Goal: Task Accomplishment & Management: Complete application form

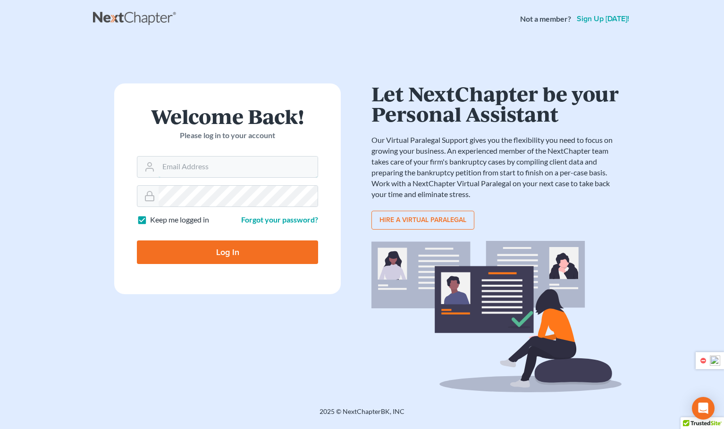
type input "[PERSON_NAME][EMAIL_ADDRESS][DOMAIN_NAME]"
type input "Thinking..."
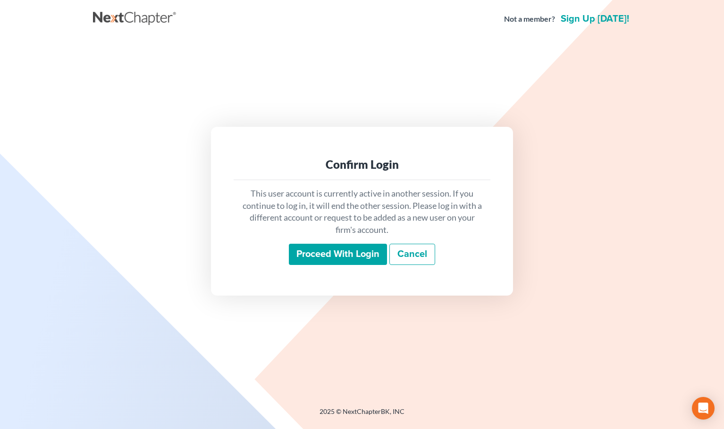
click at [320, 252] on input "Proceed with login" at bounding box center [338, 255] width 98 height 22
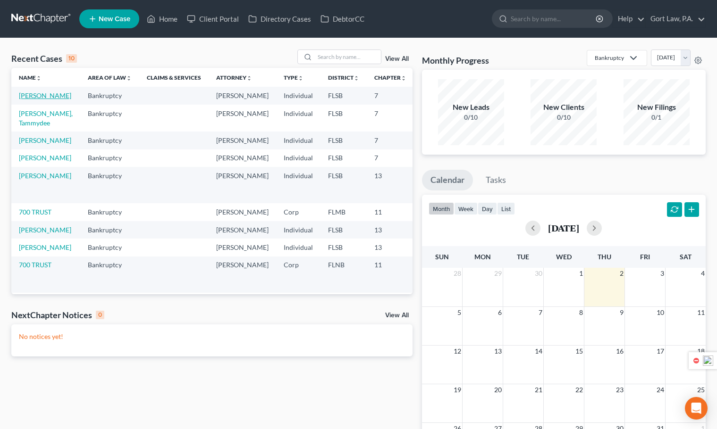
click at [34, 98] on link "Ankner, Joshua" at bounding box center [45, 96] width 52 height 8
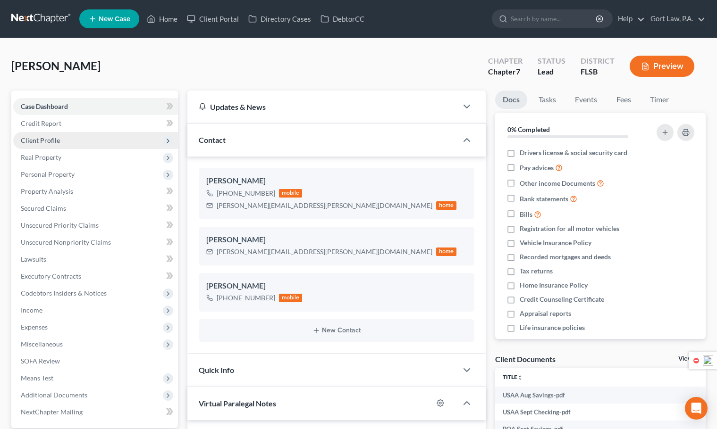
scroll to position [422, 0]
click at [57, 138] on span "Client Profile" at bounding box center [40, 140] width 39 height 8
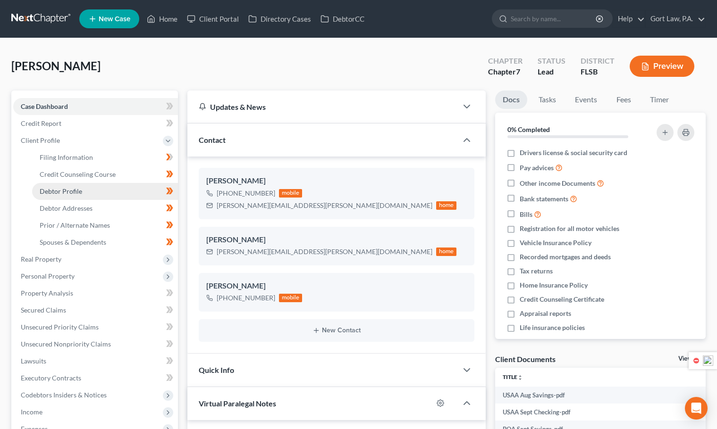
click at [61, 190] on span "Debtor Profile" at bounding box center [61, 191] width 42 height 8
select select "3"
select select "2"
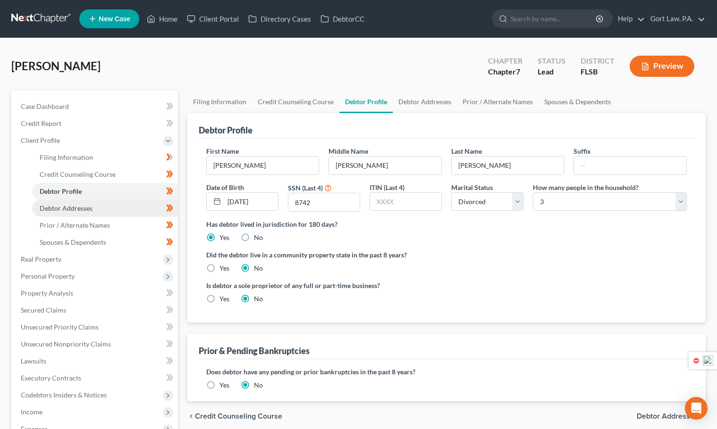
click at [80, 206] on span "Debtor Addresses" at bounding box center [66, 208] width 53 height 8
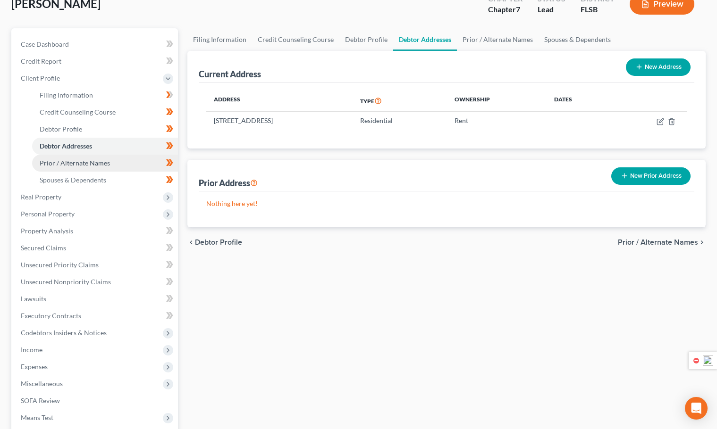
scroll to position [63, 0]
click at [74, 164] on span "Prior / Alternate Names" at bounding box center [75, 163] width 70 height 8
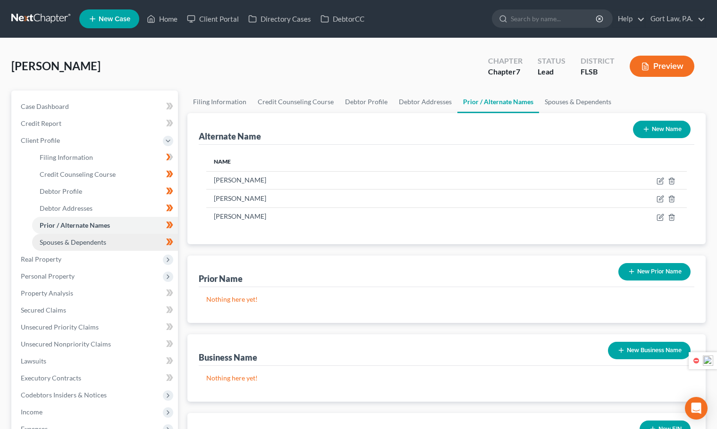
click at [84, 242] on span "Spouses & Dependents" at bounding box center [73, 242] width 67 height 8
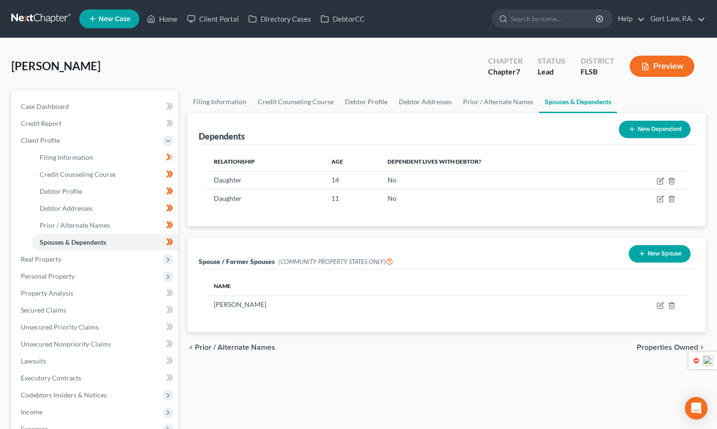
drag, startPoint x: 249, startPoint y: 228, endPoint x: 265, endPoint y: 222, distance: 17.8
drag, startPoint x: 265, startPoint y: 222, endPoint x: 210, endPoint y: 232, distance: 56.2
click at [210, 232] on div "Dependents New Dependent Relationship Age Dependent lives with debtor? Daughter…" at bounding box center [447, 222] width 528 height 219
click at [660, 304] on icon "button" at bounding box center [660, 306] width 8 height 8
select select "8"
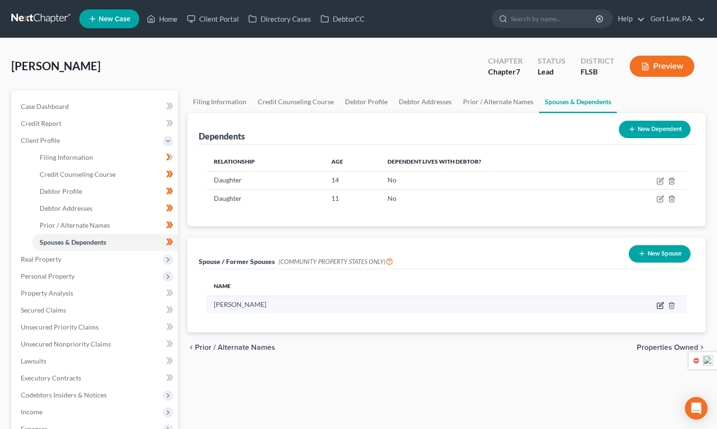
select select "45"
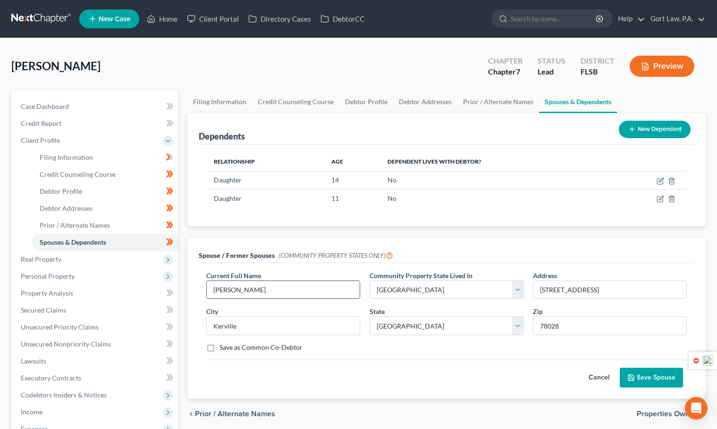
drag, startPoint x: 277, startPoint y: 285, endPoint x: 207, endPoint y: 296, distance: 70.8
click at [207, 296] on input "Crystal Busby" at bounding box center [283, 290] width 153 height 18
type input "Ruby Marie Lewis"
drag, startPoint x: 592, startPoint y: 293, endPoint x: 522, endPoint y: 296, distance: 69.9
click at [522, 296] on div "Current Full Name * Ruby Marie Lewis Community Property State Lived In * Select…" at bounding box center [447, 316] width 490 height 90
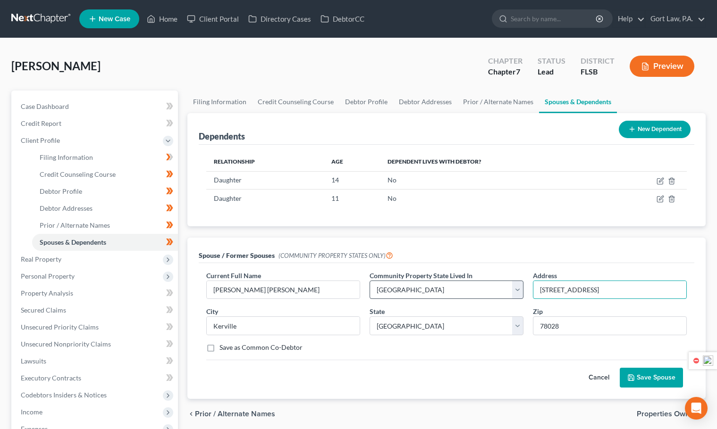
paste input "549 Blazing Star Dr."
type input "12549 Blazing Star Dr."
click at [253, 328] on input "Kerville" at bounding box center [283, 326] width 153 height 18
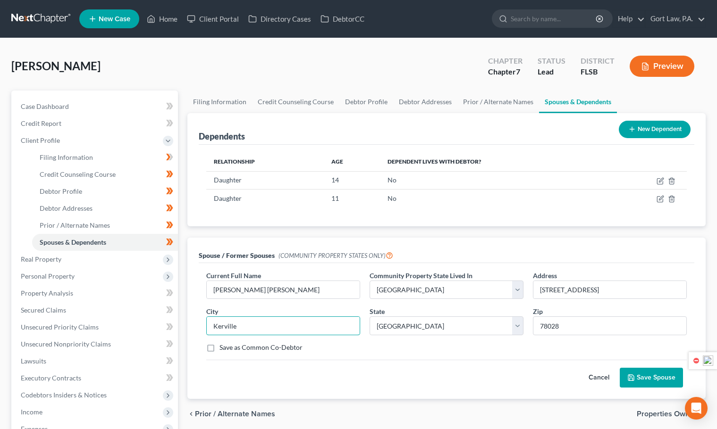
drag, startPoint x: 248, startPoint y: 327, endPoint x: 195, endPoint y: 328, distance: 52.9
click at [199, 328] on div "Current Full Name * Ruby Marie Lewis Community Property State Lived In * Select…" at bounding box center [447, 331] width 496 height 136
type input "El Paso"
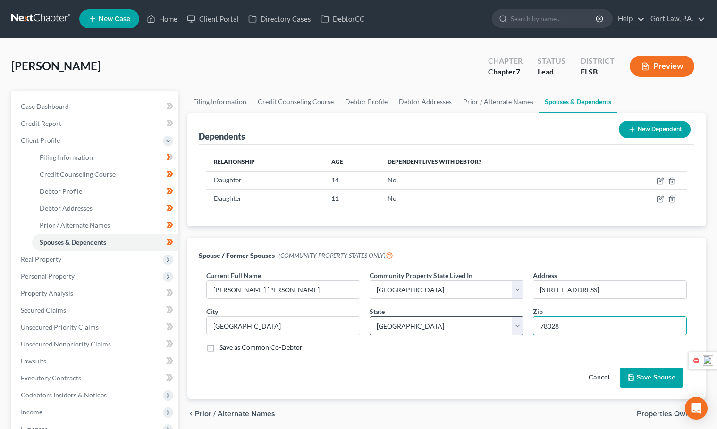
drag, startPoint x: 571, startPoint y: 322, endPoint x: 496, endPoint y: 328, distance: 74.9
click at [496, 328] on div "Current Full Name * Ruby Marie Lewis Community Property State Lived In * Select…" at bounding box center [447, 316] width 490 height 90
type input "79928"
drag, startPoint x: 666, startPoint y: 95, endPoint x: 647, endPoint y: 94, distance: 18.9
click at [659, 95] on ul "Filing Information Credit Counseling Course Debtor Profile Debtor Addresses Pri…" at bounding box center [446, 102] width 518 height 23
